Goal: Task Accomplishment & Management: Use online tool/utility

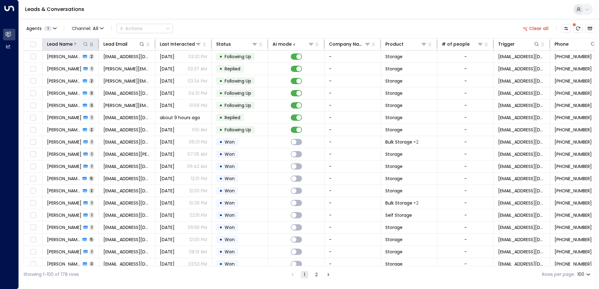
click at [85, 45] on icon at bounding box center [85, 44] width 5 height 5
type input "*****"
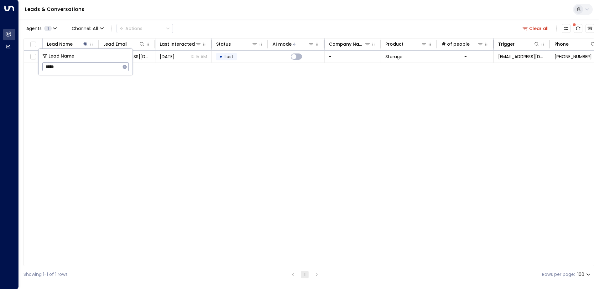
click at [152, 121] on div "Lead Name Lead Email Last Interacted Status AI mode Company Name Product # of p…" at bounding box center [308, 152] width 571 height 228
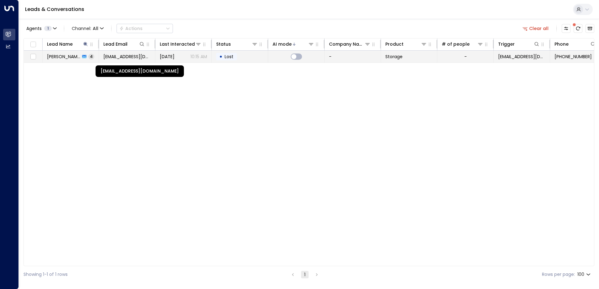
click at [128, 56] on span "[EMAIL_ADDRESS][DOMAIN_NAME]" at bounding box center [126, 57] width 47 height 6
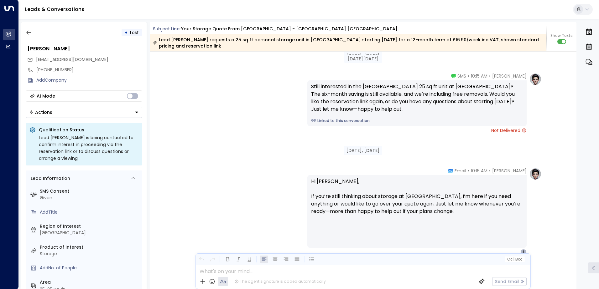
scroll to position [876, 0]
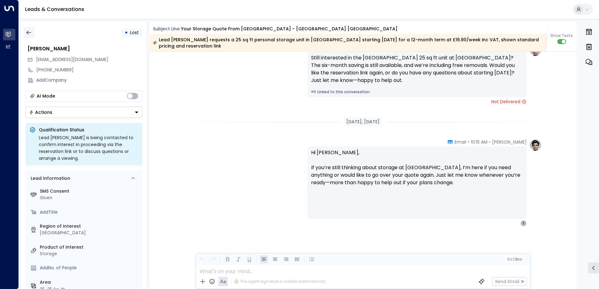
click at [28, 32] on icon "button" at bounding box center [29, 32] width 6 height 6
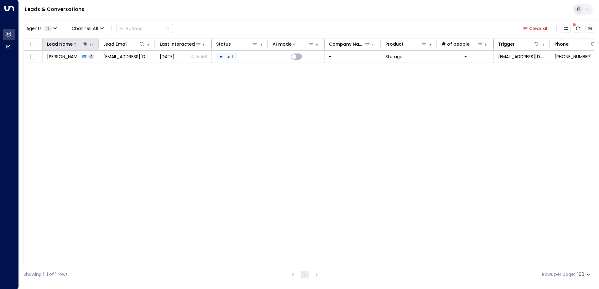
click at [85, 45] on icon at bounding box center [85, 44] width 5 height 5
click at [125, 68] on icon "button" at bounding box center [125, 67] width 4 height 4
